Goal: Find specific page/section: Find specific page/section

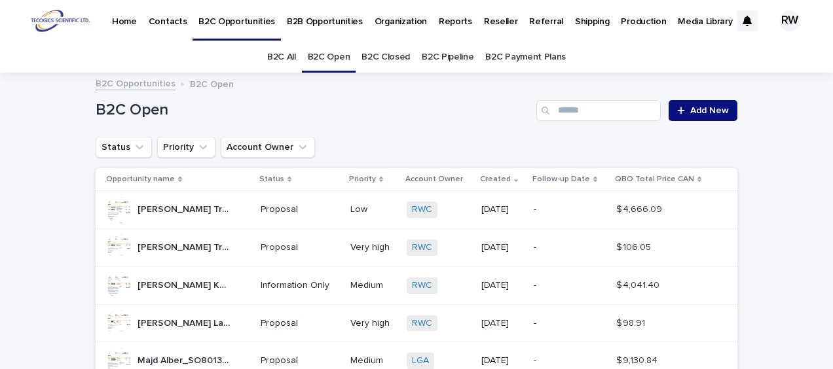
scroll to position [131, 0]
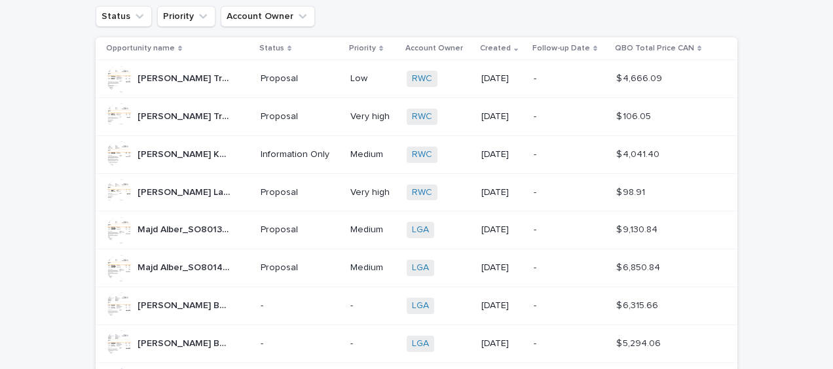
click at [173, 151] on p "[PERSON_NAME] Kuyltjes_SO8020A_[DATE]" at bounding box center [185, 154] width 96 height 14
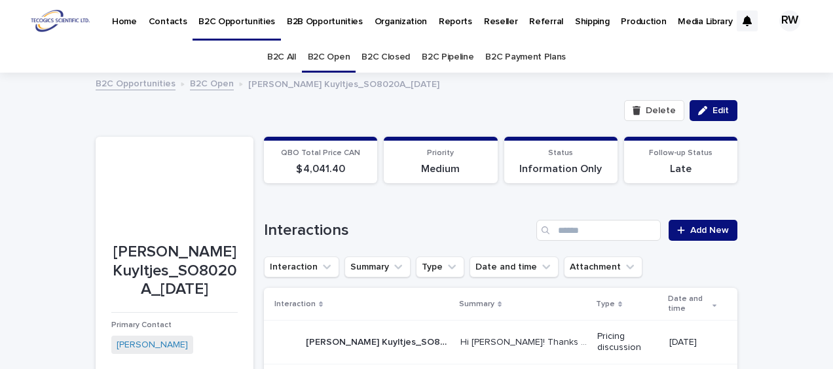
scroll to position [65, 0]
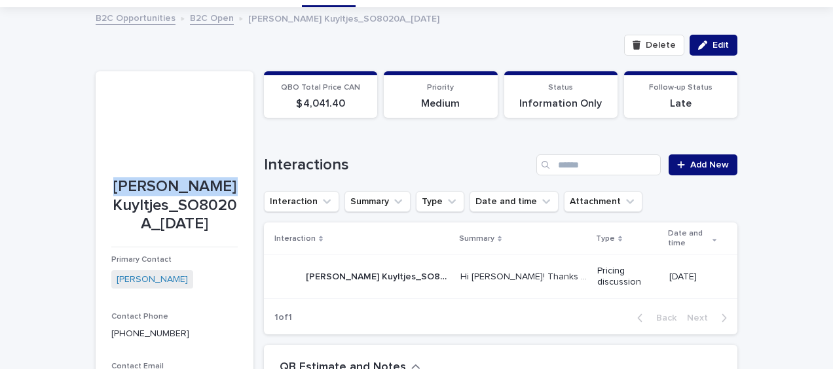
drag, startPoint x: 149, startPoint y: 183, endPoint x: 165, endPoint y: 204, distance: 26.7
click at [165, 204] on p "[PERSON_NAME] Kuyltjes_SO8020A_[DATE]" at bounding box center [174, 205] width 126 height 56
drag, startPoint x: 165, startPoint y: 204, endPoint x: 62, endPoint y: 236, distance: 108.3
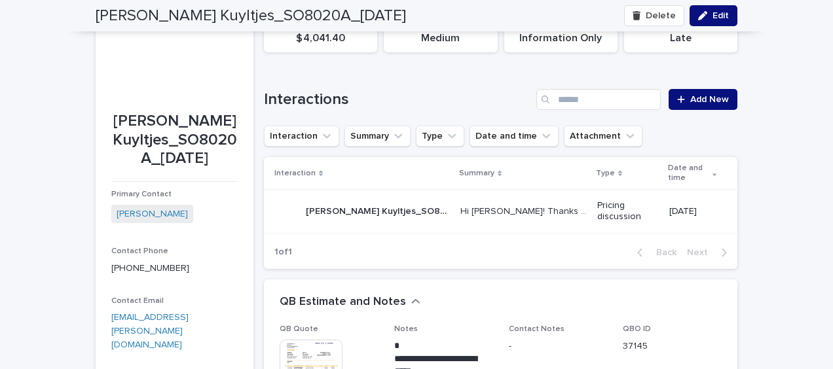
scroll to position [0, 0]
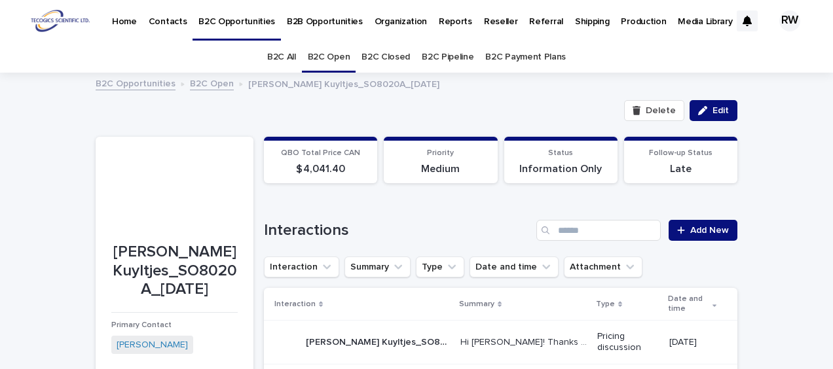
click at [321, 52] on link "B2C Open" at bounding box center [329, 57] width 43 height 31
